Goal: Task Accomplishment & Management: Manage account settings

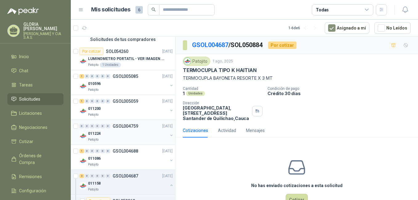
scroll to position [62, 0]
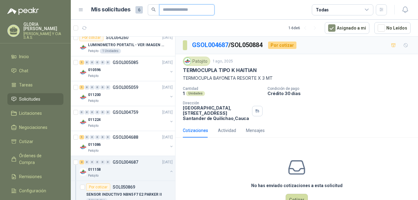
click at [176, 9] on input "text" at bounding box center [184, 10] width 43 height 10
paste input "*********"
type input "*********"
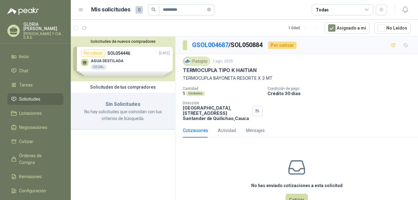
click at [140, 68] on div "Solicitudes de nuevos compradores Por cotizar SOL054446 [DATE] AGUA DESTILADA 5…" at bounding box center [123, 59] width 104 height 45
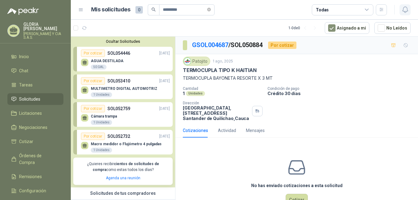
click at [407, 11] on icon "button" at bounding box center [406, 10] width 8 height 8
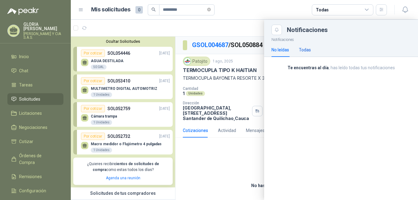
click at [310, 52] on div "Todas" at bounding box center [305, 50] width 12 height 7
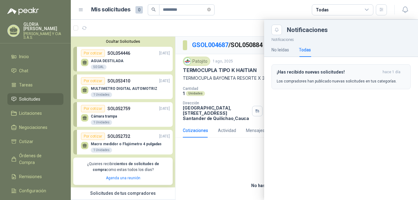
click at [350, 73] on h3 "¡Has recibido nuevas solicitudes!" at bounding box center [328, 72] width 103 height 5
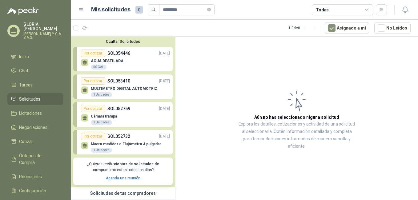
click at [128, 63] on div "AGUA DESTILADA 50 GAL" at bounding box center [125, 63] width 89 height 13
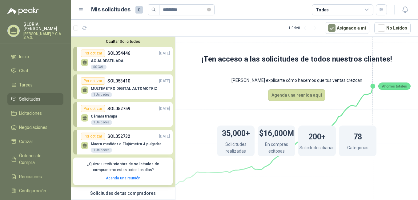
click at [35, 96] on span "Solicitudes" at bounding box center [29, 99] width 21 height 7
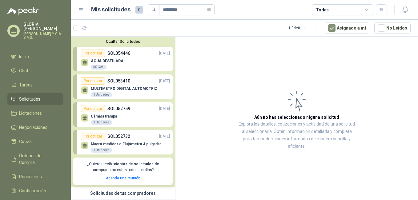
click at [82, 10] on icon at bounding box center [81, 10] width 6 height 6
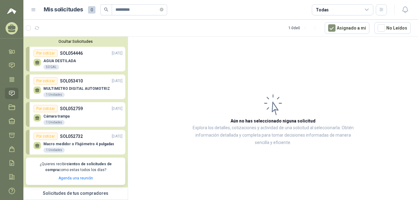
click at [366, 8] on div "Todas" at bounding box center [343, 9] width 62 height 11
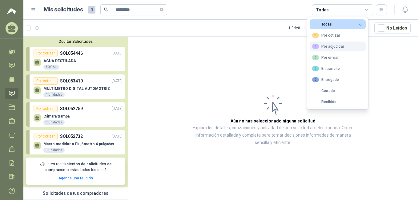
click at [336, 46] on div "0 Por adjudicar" at bounding box center [328, 46] width 32 height 5
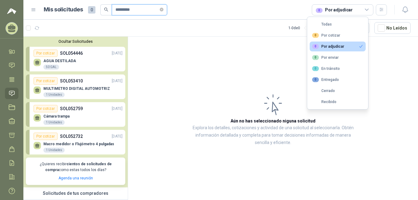
click at [151, 8] on input "*********" at bounding box center [136, 10] width 43 height 10
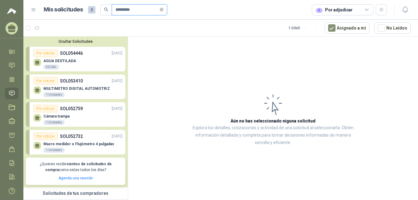
drag, startPoint x: 140, startPoint y: 9, endPoint x: 70, endPoint y: 17, distance: 70.6
click at [91, 12] on div "Mis solicitudes 0 *********" at bounding box center [106, 9] width 124 height 11
click at [365, 10] on div "0 Por adjudicar" at bounding box center [343, 9] width 62 height 11
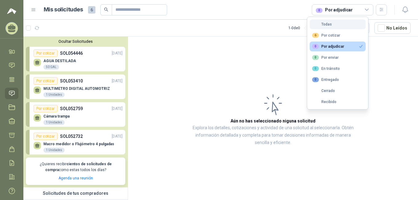
click at [342, 26] on button "Todas" at bounding box center [338, 24] width 56 height 10
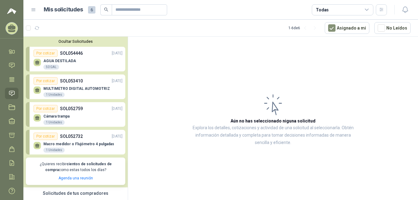
click at [10, 94] on icon at bounding box center [12, 93] width 6 height 6
click at [15, 84] on link "Tareas" at bounding box center [12, 79] width 14 height 11
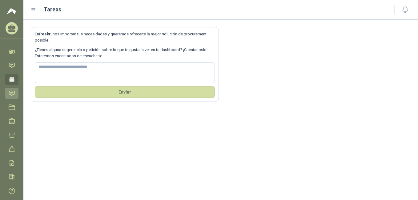
click at [12, 94] on icon at bounding box center [12, 93] width 6 height 6
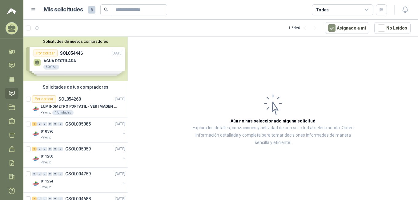
click at [92, 62] on div "Solicitudes de nuevos compradores Por cotizar SOL054446 [DATE] AGUA DESTILADA 5…" at bounding box center [75, 59] width 104 height 45
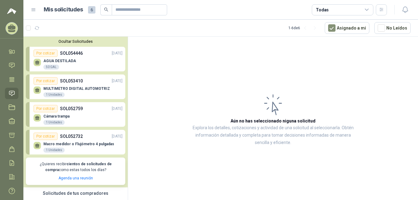
click at [92, 62] on div "AGUA DESTILADA 50 GAL" at bounding box center [78, 63] width 89 height 13
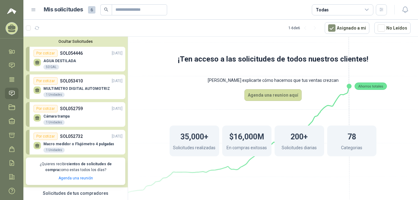
click at [93, 40] on button "Ocultar Solicitudes" at bounding box center [75, 41] width 99 height 5
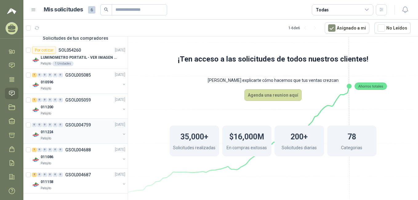
scroll to position [14, 0]
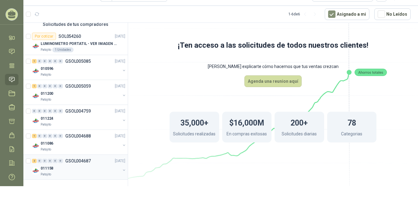
click at [95, 169] on div "011158" at bounding box center [81, 168] width 80 height 7
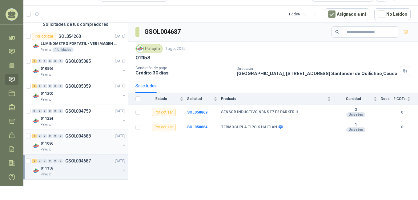
click at [97, 144] on div "011086" at bounding box center [81, 143] width 80 height 7
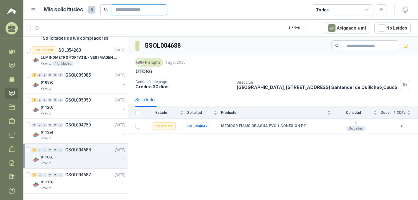
click at [140, 10] on input "text" at bounding box center [136, 10] width 43 height 10
paste input "*********"
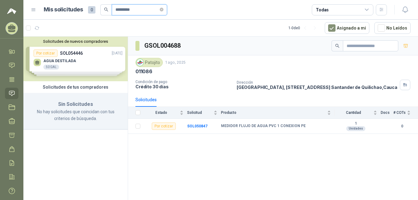
type input "*********"
click at [11, 91] on icon at bounding box center [11, 93] width 5 height 5
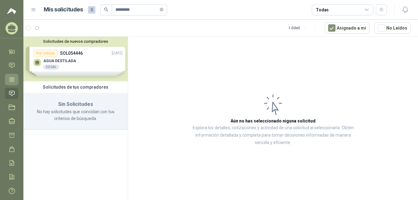
click at [14, 81] on icon at bounding box center [12, 79] width 6 height 6
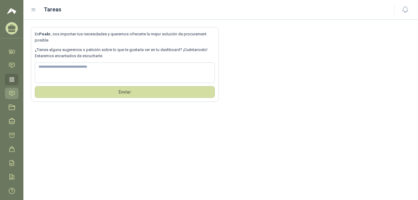
click at [11, 91] on icon at bounding box center [11, 93] width 5 height 5
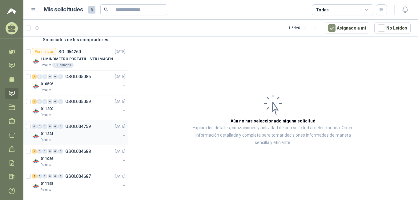
scroll to position [49, 0]
